Goal: Task Accomplishment & Management: Manage account settings

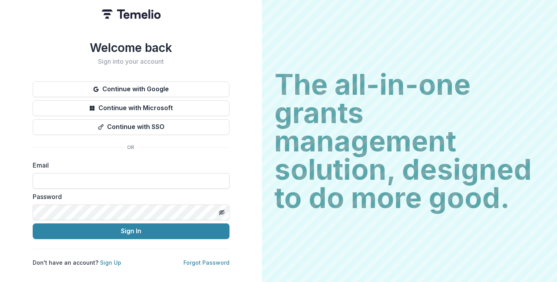
click at [116, 177] on input at bounding box center [131, 181] width 197 height 16
type input "**********"
click at [33, 224] on button "Sign In" at bounding box center [131, 232] width 197 height 16
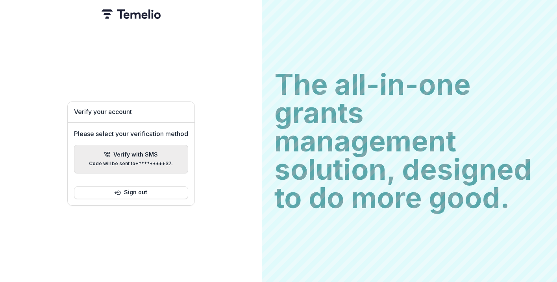
click at [142, 152] on p "Verify with SMS" at bounding box center [135, 155] width 44 height 7
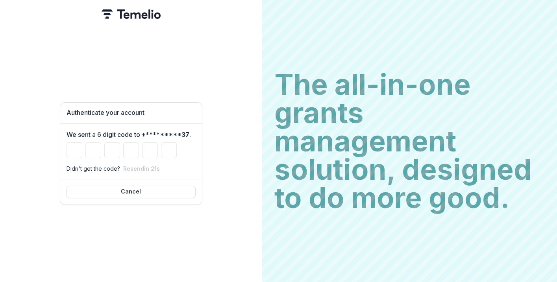
type input "*"
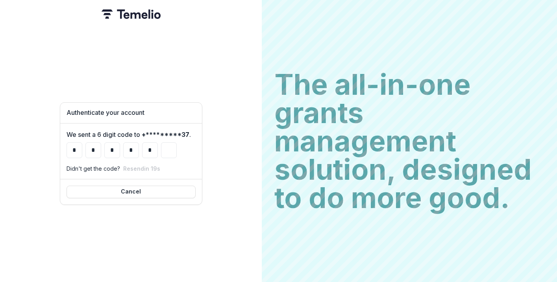
type input "*"
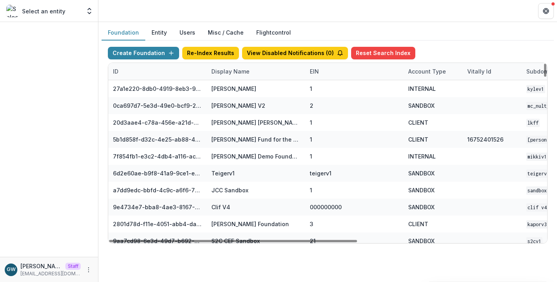
click at [231, 75] on div "Display Name" at bounding box center [231, 71] width 48 height 8
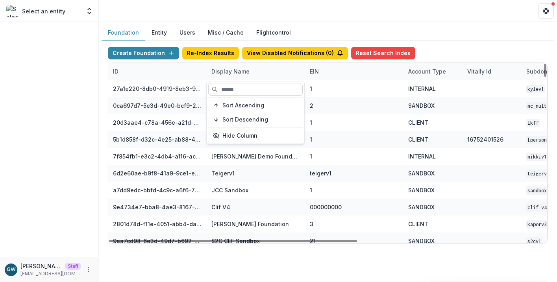
click at [287, 90] on input at bounding box center [255, 89] width 94 height 13
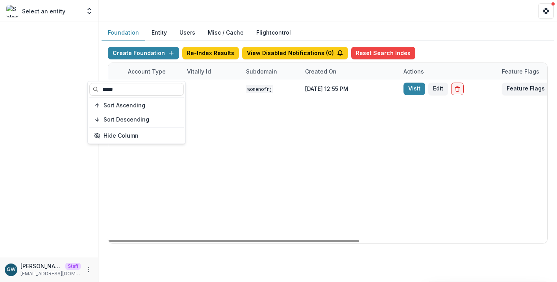
scroll to position [0, 329]
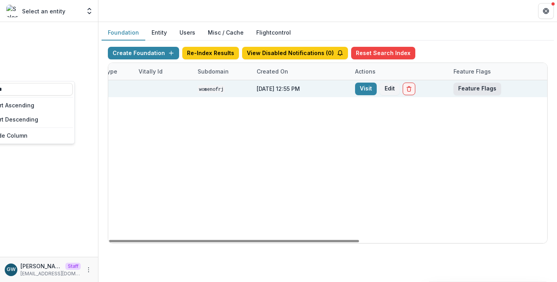
type input "*****"
click at [472, 85] on button "Feature Flags" at bounding box center [477, 89] width 48 height 13
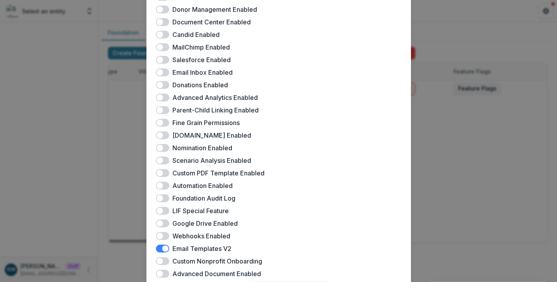
scroll to position [228, 0]
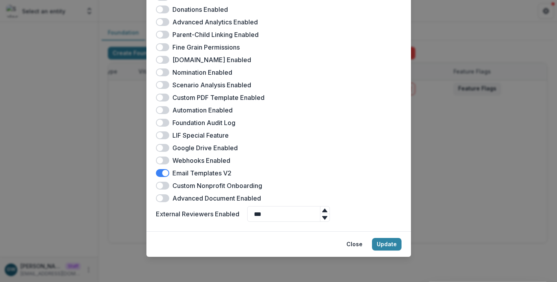
click at [466, 128] on div "Women of Reform Judaism Feature Flags Docusign Enabled Landing Page Enabled Mul…" at bounding box center [278, 141] width 557 height 282
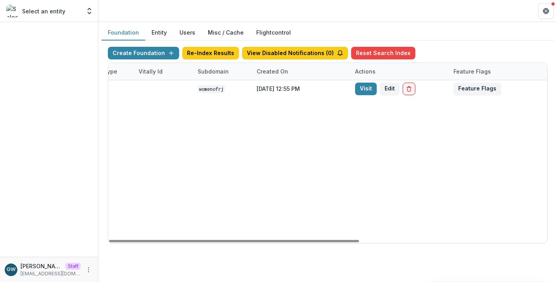
scroll to position [0, 0]
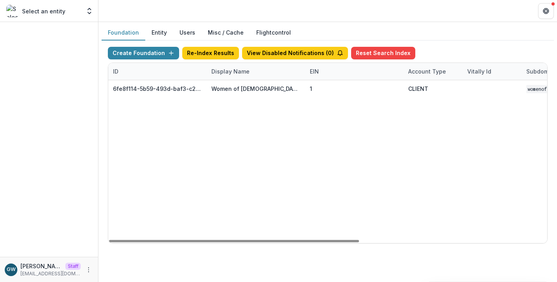
click at [218, 73] on div "Display Name" at bounding box center [231, 71] width 48 height 8
click at [228, 88] on input "*****" at bounding box center [255, 89] width 94 height 13
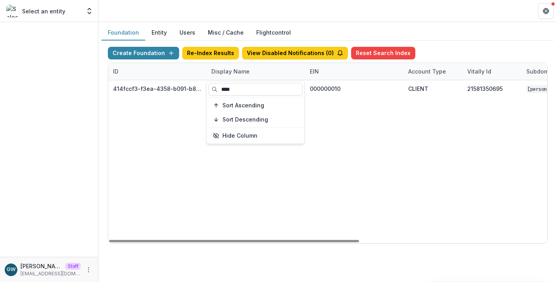
type input "****"
click at [458, 41] on div "Create Foundation Re-Index Results View Disabled Notifications ( 0 ) Reset Sear…" at bounding box center [328, 145] width 452 height 209
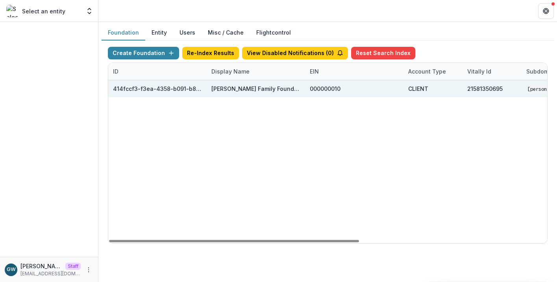
scroll to position [0, 329]
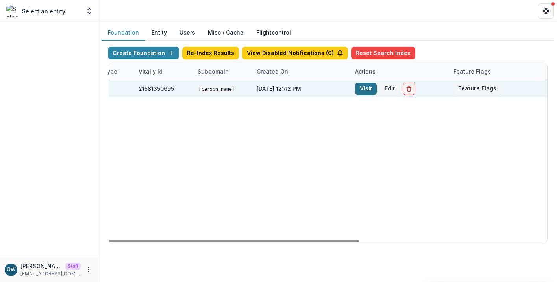
click at [368, 85] on link "Visit" at bounding box center [366, 89] width 22 height 13
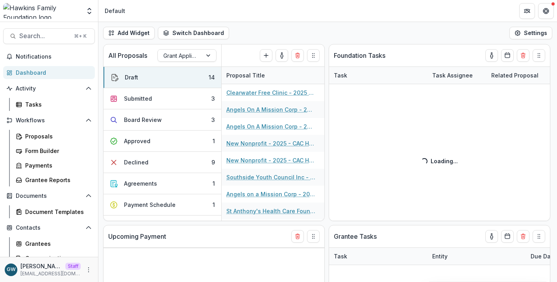
select select "******"
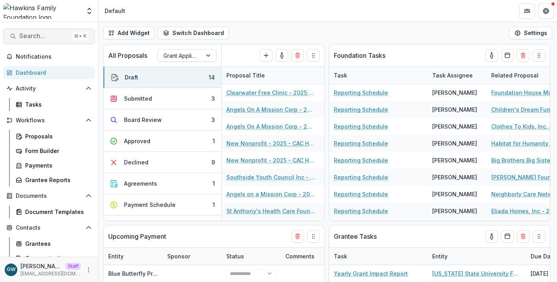
click at [43, 38] on span "Search..." at bounding box center [44, 35] width 50 height 7
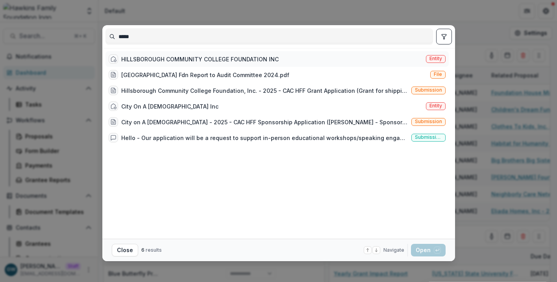
type input "*****"
click at [222, 57] on div "HILLSBOROUGH COMMUNITY COLLEGE FOUNDATION INC" at bounding box center [199, 59] width 157 height 8
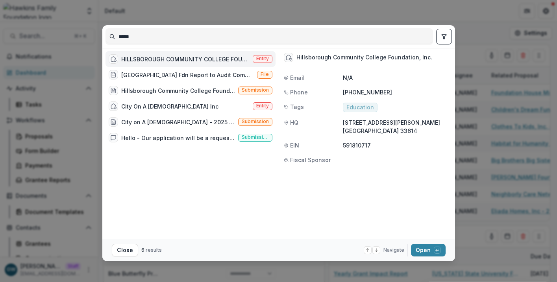
click at [433, 260] on footer "Close 6 results Navigate up and down with arrow keys Open with enter key" at bounding box center [278, 250] width 353 height 22
click at [429, 251] on button "Open with enter key" at bounding box center [428, 250] width 35 height 13
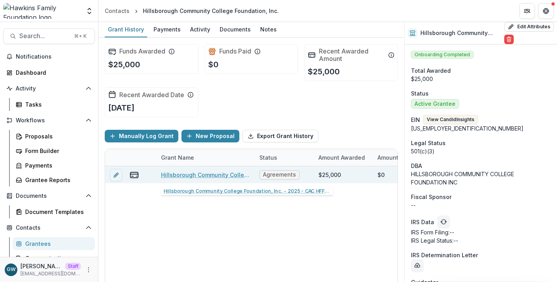
click at [194, 174] on link "Hillsborough Community College Foundation, Inc. - 2025 - CAC HFF Grant Applicat…" at bounding box center [205, 175] width 89 height 8
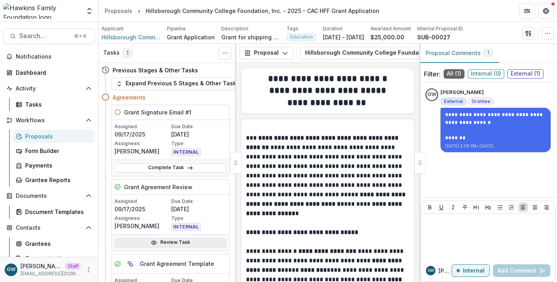
click at [166, 240] on link "Review Task" at bounding box center [171, 242] width 112 height 9
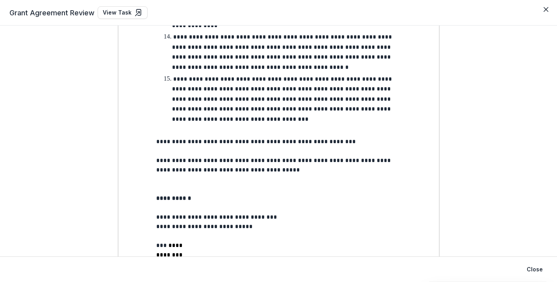
scroll to position [1422, 0]
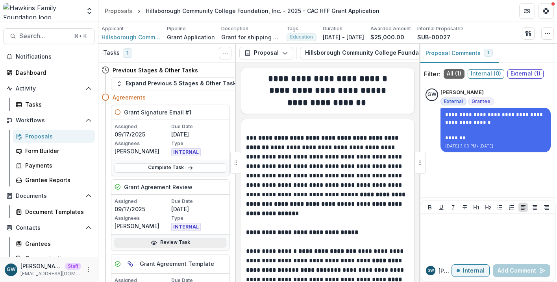
click at [168, 240] on link "Review Task" at bounding box center [171, 242] width 112 height 9
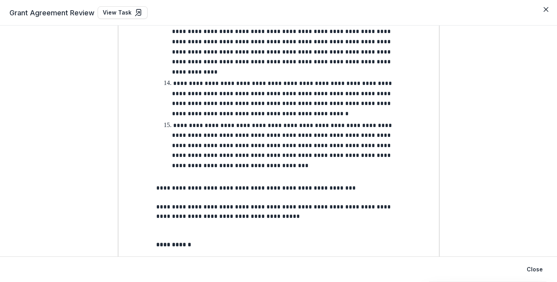
scroll to position [1498, 0]
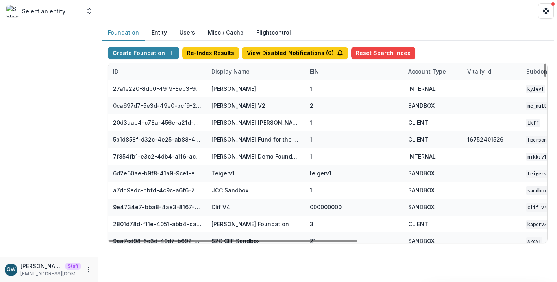
click at [242, 74] on div "Display Name" at bounding box center [231, 71] width 48 height 8
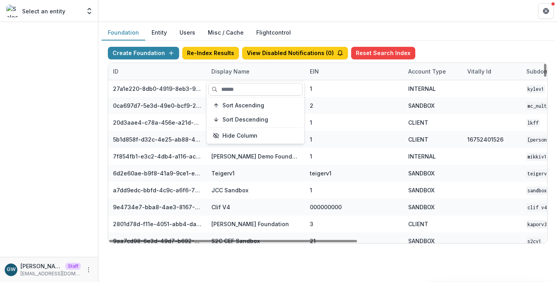
click at [241, 87] on input at bounding box center [255, 89] width 94 height 13
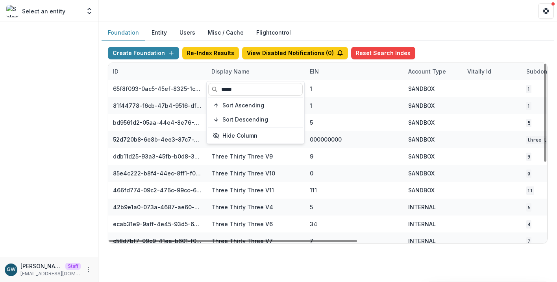
type input "*****"
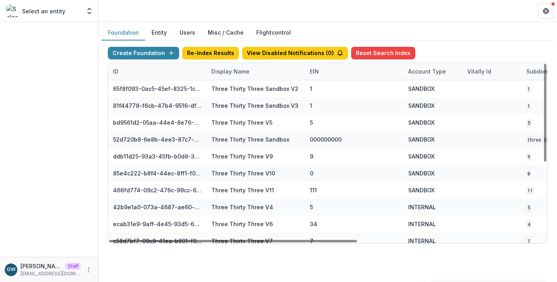
click at [460, 53] on div "Create Foundation Re-Index Results View Disabled Notifications ( 0 ) Reset Sear…" at bounding box center [328, 55] width 440 height 16
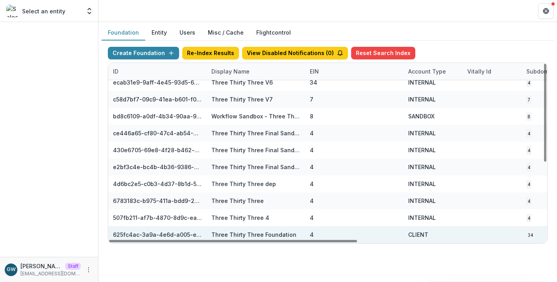
scroll to position [142, 329]
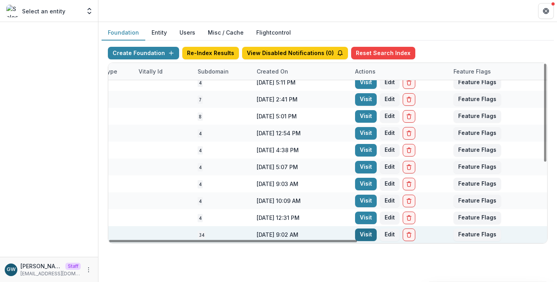
click at [366, 233] on link "Visit" at bounding box center [366, 235] width 22 height 13
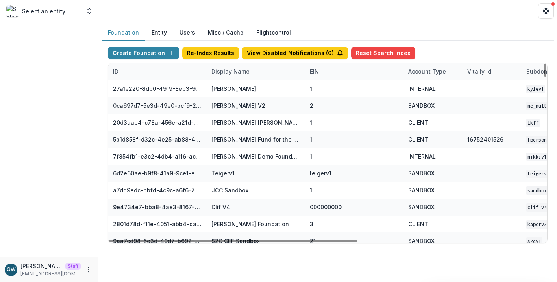
click at [230, 72] on div "Display Name" at bounding box center [231, 71] width 48 height 8
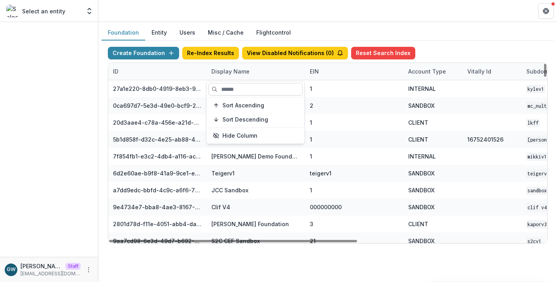
click at [233, 91] on input at bounding box center [255, 89] width 94 height 13
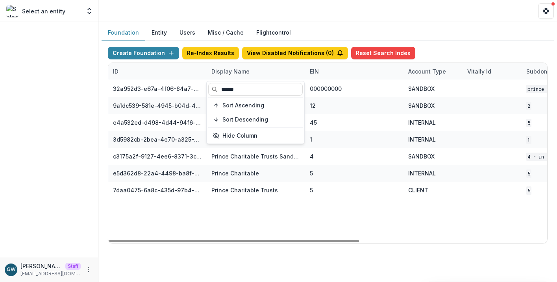
type input "******"
click at [445, 38] on div "Foundation Entity Users Misc / Cache Flightcontrol" at bounding box center [328, 32] width 452 height 15
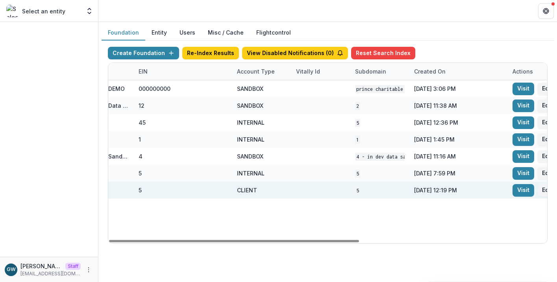
scroll to position [0, 329]
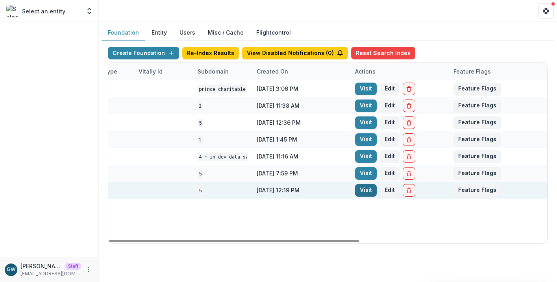
click at [358, 190] on link "Visit" at bounding box center [366, 190] width 22 height 13
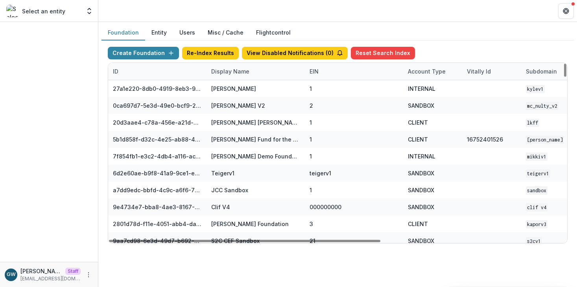
click at [243, 70] on div "Display Name" at bounding box center [231, 71] width 48 height 8
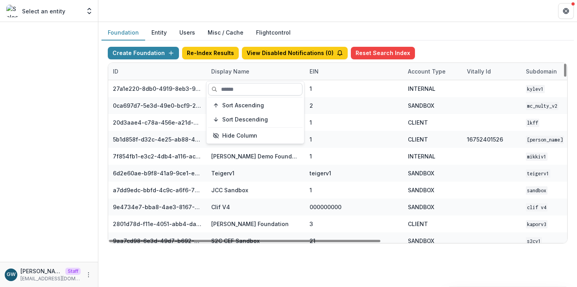
click at [244, 87] on input at bounding box center [255, 89] width 94 height 13
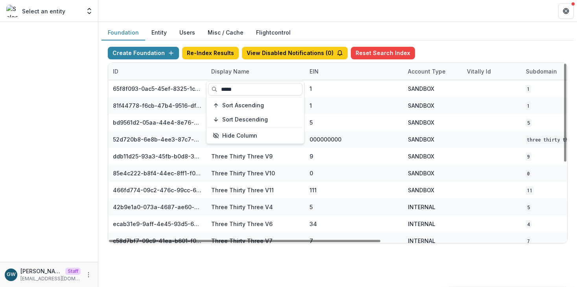
type input "*****"
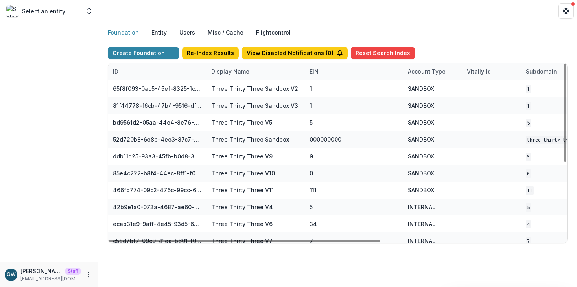
click at [453, 38] on div "Foundation Entity Users Misc / Cache Flightcontrol" at bounding box center [338, 32] width 473 height 15
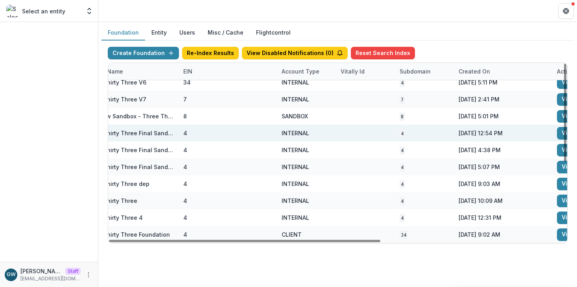
scroll to position [142, 308]
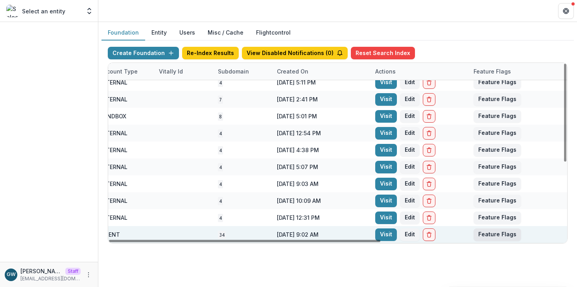
click at [483, 233] on button "Feature Flags" at bounding box center [498, 235] width 48 height 13
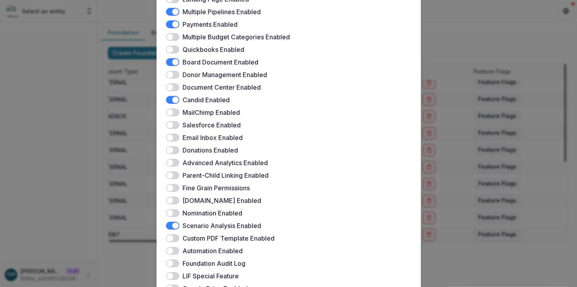
scroll to position [88, 0]
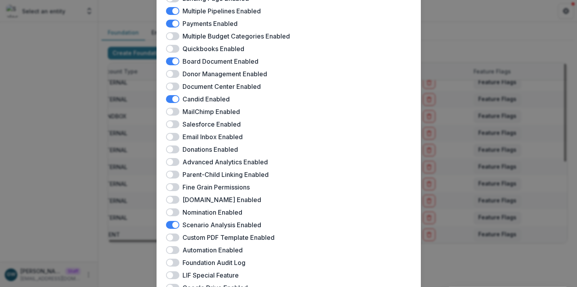
click at [86, 182] on div "Three Thirty Three Foundation Feature Flags Docusign Enabled Landing Page Enabl…" at bounding box center [288, 143] width 577 height 287
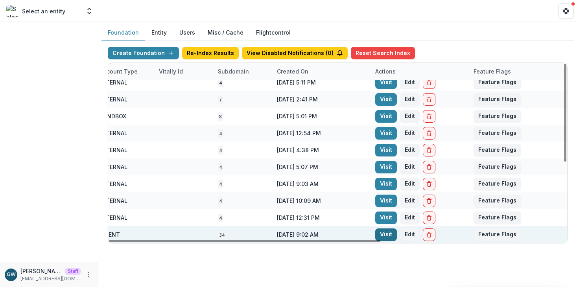
click at [389, 235] on link "Visit" at bounding box center [386, 235] width 22 height 13
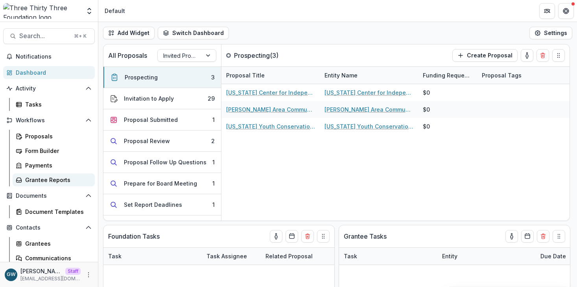
scroll to position [64, 0]
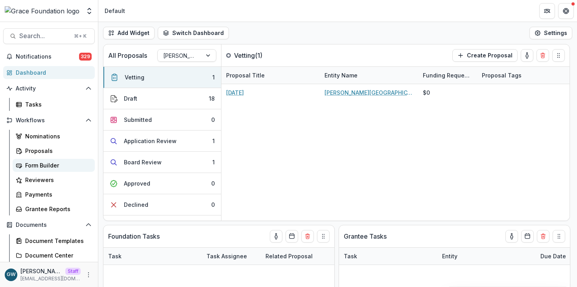
select select "******"
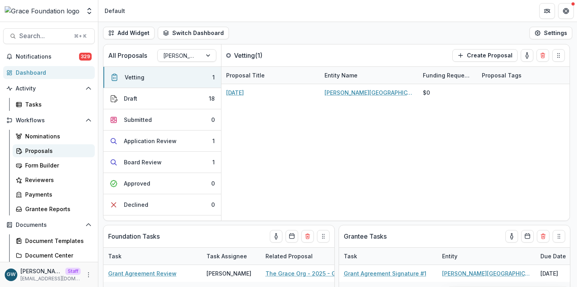
click at [39, 149] on div "Proposals" at bounding box center [56, 151] width 63 height 8
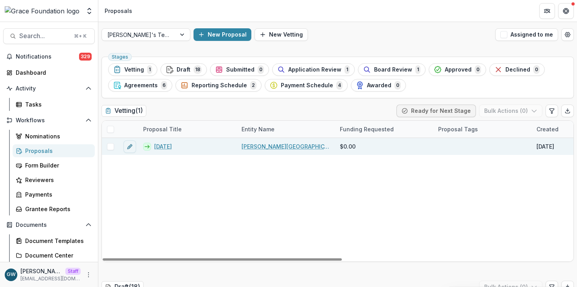
click at [108, 146] on span at bounding box center [110, 146] width 7 height 7
click at [514, 111] on button "Bulk Actions ( 1 )" at bounding box center [512, 111] width 62 height 13
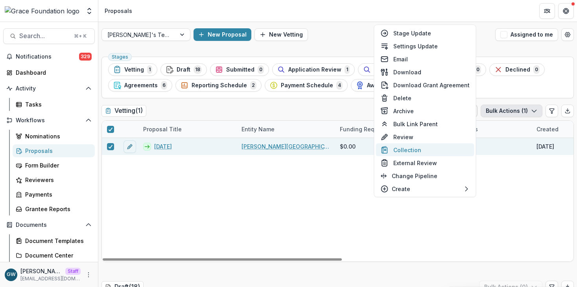
click at [429, 149] on button "Collection" at bounding box center [425, 150] width 98 height 13
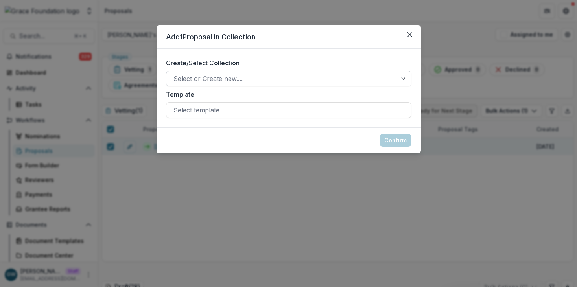
click at [281, 81] on div at bounding box center [282, 78] width 216 height 11
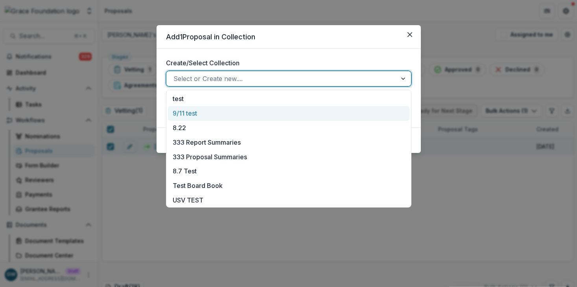
click at [246, 116] on div "9/11 test" at bounding box center [289, 113] width 242 height 15
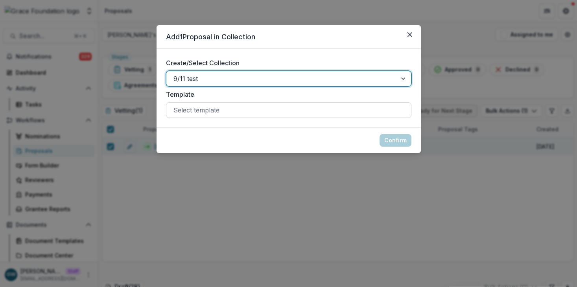
click at [256, 113] on div at bounding box center [289, 110] width 231 height 11
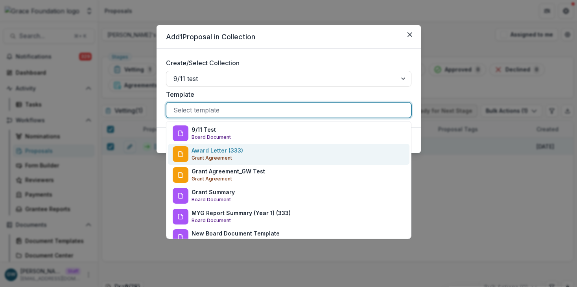
click at [474, 151] on div "Add 1 Proposal in Collection Create/Select Collection 9/11 test Template Award …" at bounding box center [288, 143] width 577 height 287
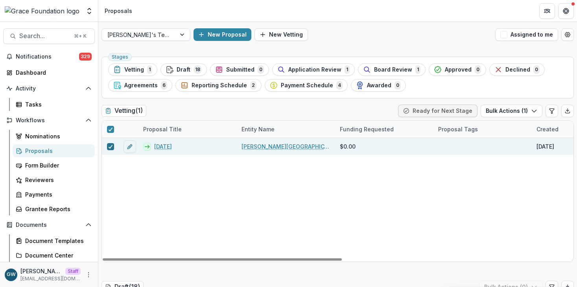
click at [112, 146] on icon at bounding box center [110, 147] width 5 height 4
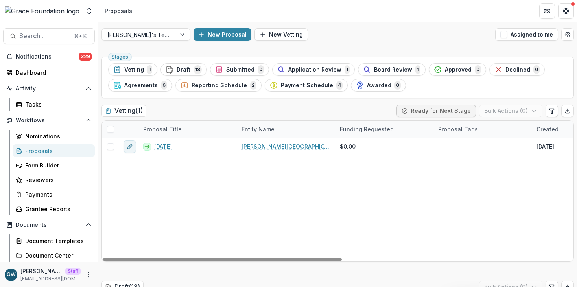
click at [88, 273] on icon "More" at bounding box center [88, 275] width 6 height 6
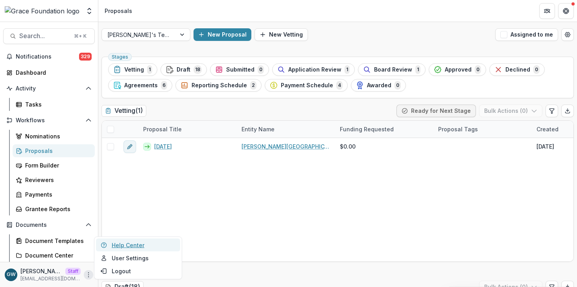
click at [119, 246] on link "Help Center" at bounding box center [138, 245] width 84 height 13
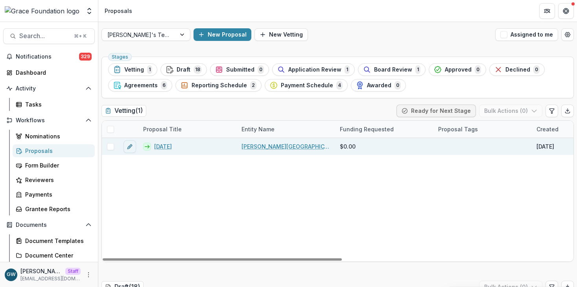
click at [110, 148] on span at bounding box center [110, 146] width 7 height 7
click at [519, 109] on button "Bulk Actions ( 1 )" at bounding box center [512, 111] width 62 height 13
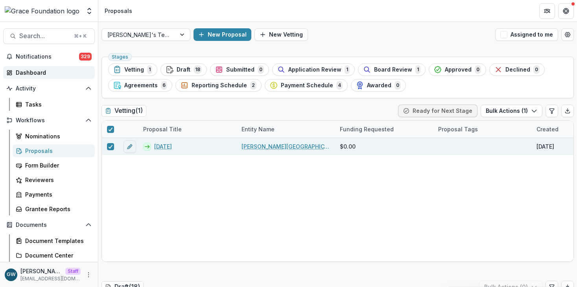
click at [43, 71] on div "Dashboard" at bounding box center [52, 72] width 73 height 8
click at [45, 72] on div "Dashboard" at bounding box center [52, 72] width 73 height 8
select select "******"
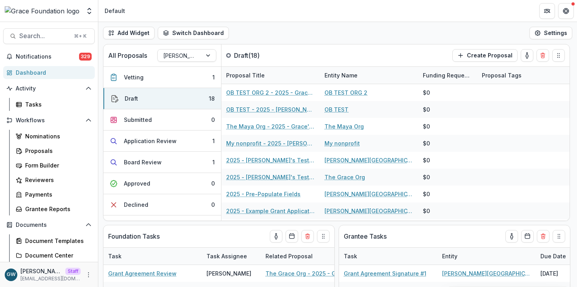
select select "******"
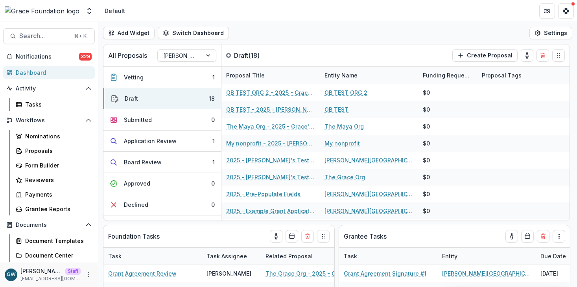
select select "******"
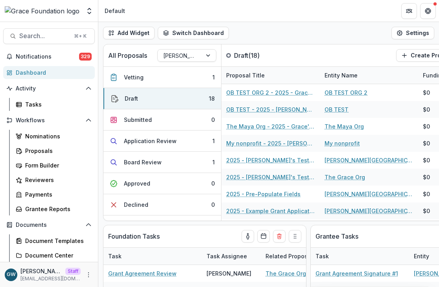
select select "******"
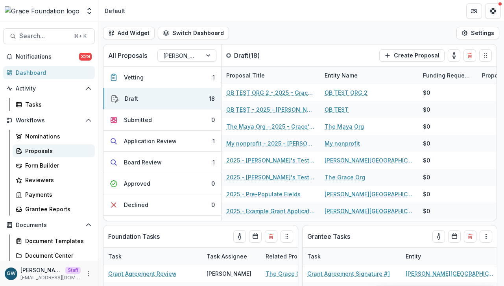
click at [40, 153] on div "Proposals" at bounding box center [56, 151] width 63 height 8
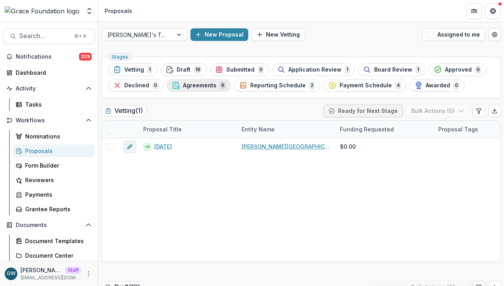
click at [213, 85] on span "Agreements" at bounding box center [199, 85] width 33 height 7
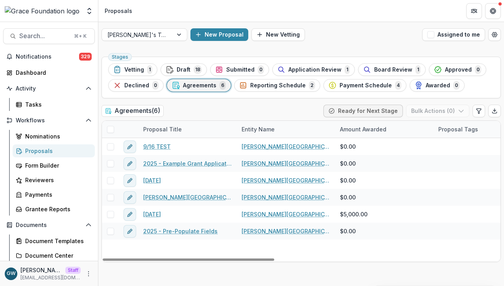
click at [109, 130] on span at bounding box center [110, 129] width 7 height 7
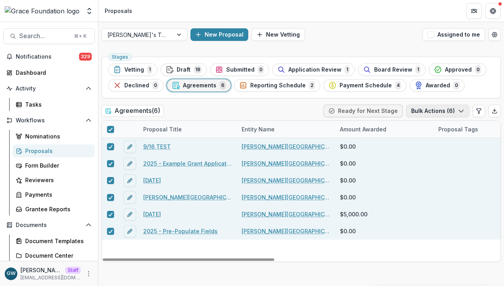
click at [431, 112] on button "Bulk Actions ( 6 )" at bounding box center [437, 111] width 63 height 13
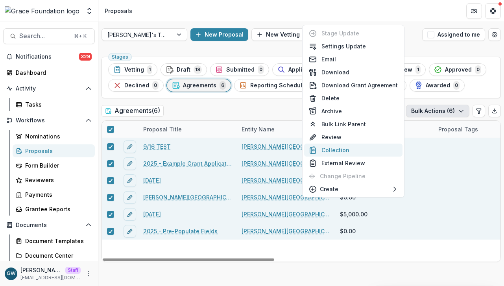
click at [340, 152] on button "Collection" at bounding box center [353, 150] width 98 height 13
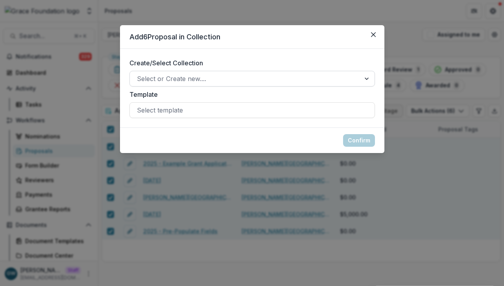
click at [228, 78] on div at bounding box center [245, 78] width 216 height 11
click at [255, 80] on div at bounding box center [245, 78] width 216 height 11
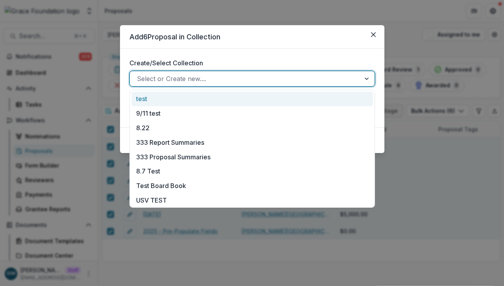
click at [157, 101] on div "test" at bounding box center [252, 99] width 242 height 15
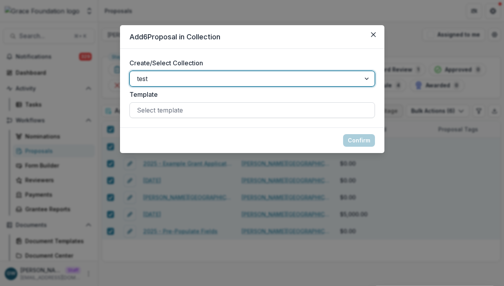
click at [161, 108] on div at bounding box center [252, 110] width 231 height 11
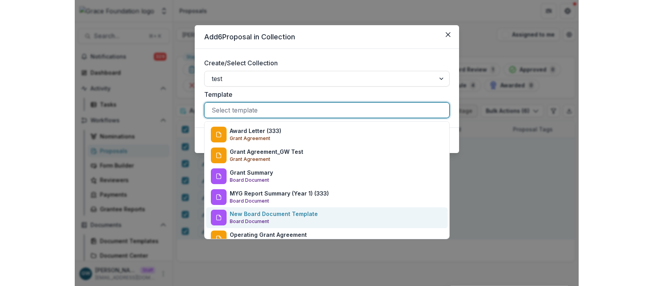
scroll to position [9, 0]
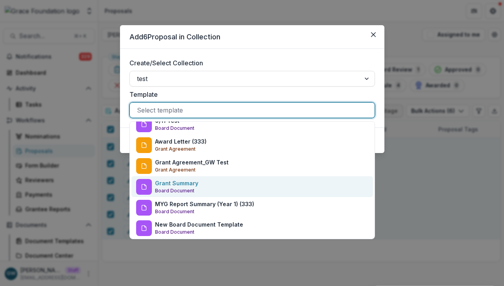
click at [196, 188] on div "Grant Summary Board Document" at bounding box center [176, 187] width 43 height 16
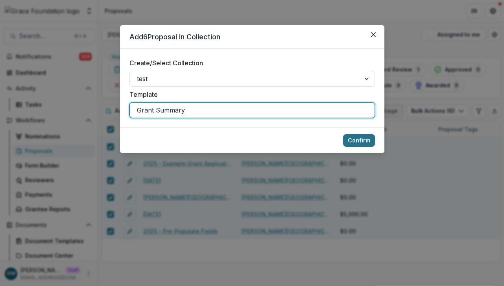
click at [358, 139] on button "Confirm" at bounding box center [359, 140] width 32 height 13
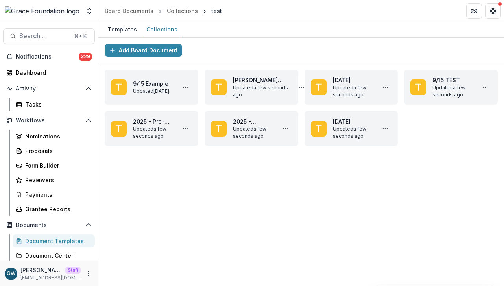
click at [217, 43] on div "Add Board Document" at bounding box center [301, 51] width 406 height 26
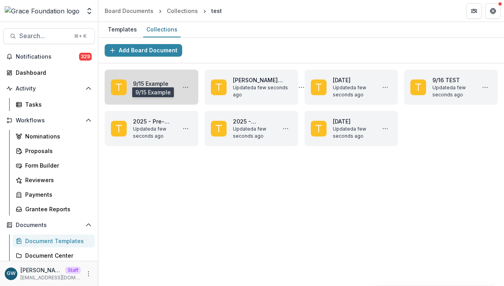
click at [144, 83] on link "9/15 Example" at bounding box center [153, 83] width 40 height 8
